Goal: Task Accomplishment & Management: Complete application form

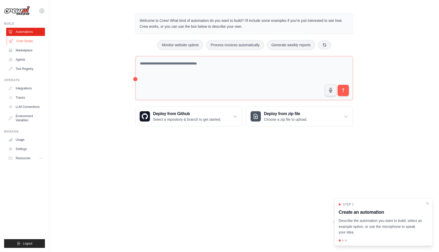
click at [32, 38] on link "Crew Studio" at bounding box center [26, 41] width 39 height 8
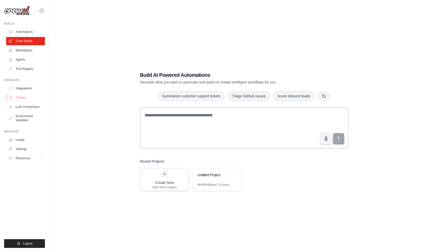
click at [34, 96] on link "Traces" at bounding box center [26, 97] width 39 height 8
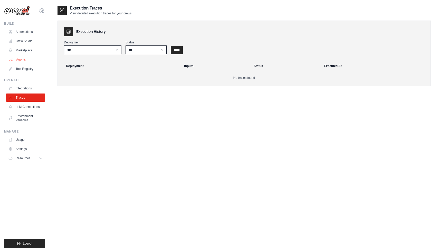
click at [29, 59] on link "Agents" at bounding box center [26, 59] width 39 height 8
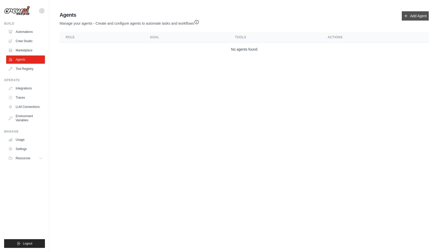
click at [410, 19] on link "Add Agent" at bounding box center [415, 15] width 27 height 9
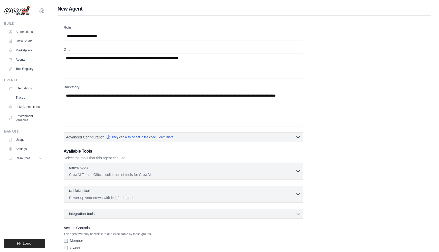
scroll to position [24, 0]
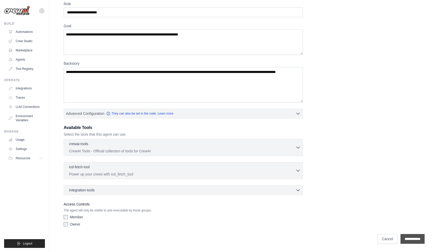
click at [409, 235] on input "**********" at bounding box center [413, 239] width 24 height 10
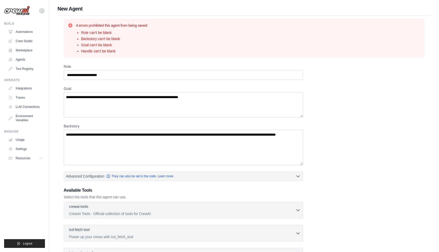
scroll to position [63, 0]
